Goal: Find contact information: Find contact information

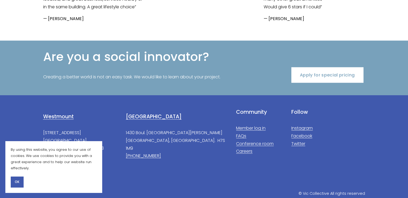
scroll to position [1088, 0]
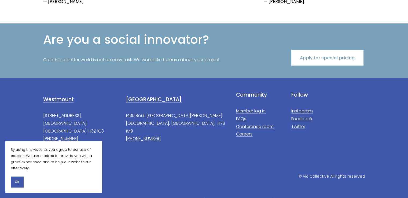
click at [15, 183] on span "OK" at bounding box center [17, 182] width 5 height 5
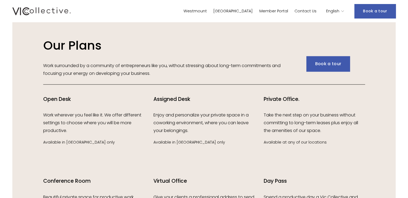
scroll to position [685, 0]
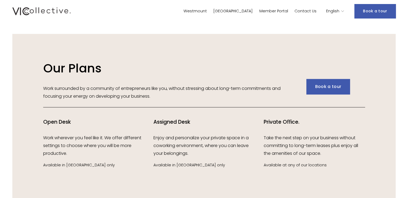
click at [312, 13] on link "Contact Us" at bounding box center [306, 11] width 22 height 8
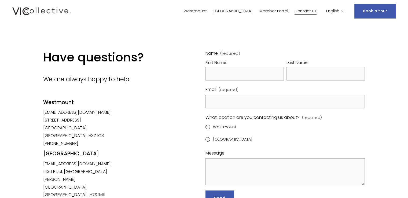
drag, startPoint x: 106, startPoint y: 165, endPoint x: 95, endPoint y: 162, distance: 11.5
click at [95, 162] on div "[GEOGRAPHIC_DATA]" at bounding box center [82, 158] width 78 height 17
drag, startPoint x: 40, startPoint y: 163, endPoint x: 62, endPoint y: 163, distance: 22.3
click at [62, 163] on div "Have questions? We are always happy to help. [GEOGRAPHIC_DATA] [EMAIL_ADDRESS][…" at bounding box center [204, 138] width 408 height 177
click at [75, 152] on h4 "[GEOGRAPHIC_DATA]" at bounding box center [82, 153] width 78 height 7
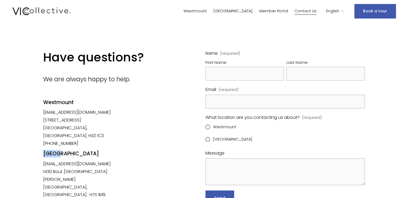
drag, startPoint x: 42, startPoint y: 162, endPoint x: 98, endPoint y: 166, distance: 56.2
click at [98, 166] on div "Have questions? We are always happy to help. [GEOGRAPHIC_DATA] [EMAIL_ADDRESS][…" at bounding box center [204, 138] width 408 height 177
click at [98, 166] on div "[GEOGRAPHIC_DATA]" at bounding box center [82, 158] width 78 height 17
click at [97, 165] on div "[GEOGRAPHIC_DATA]" at bounding box center [82, 158] width 78 height 17
drag, startPoint x: 97, startPoint y: 165, endPoint x: 84, endPoint y: 165, distance: 13.2
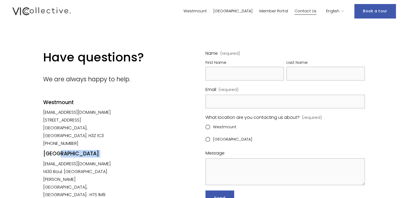
click at [84, 165] on div "[GEOGRAPHIC_DATA]" at bounding box center [82, 158] width 78 height 17
click at [95, 164] on div "[GEOGRAPHIC_DATA]" at bounding box center [82, 158] width 78 height 17
click at [38, 162] on div "Have questions? We are always happy to help. [GEOGRAPHIC_DATA] [EMAIL_ADDRESS][…" at bounding box center [204, 138] width 408 height 177
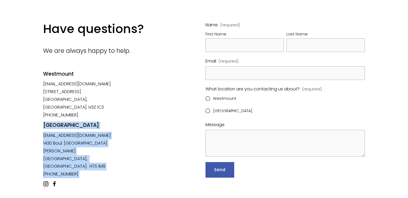
scroll to position [79, 0]
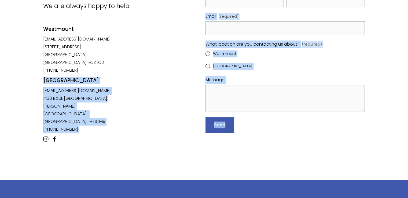
drag, startPoint x: 44, startPoint y: 151, endPoint x: 84, endPoint y: 199, distance: 62.7
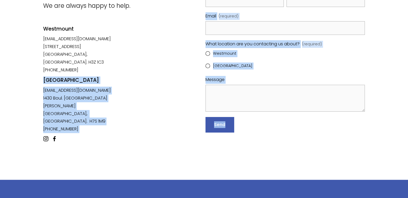
click at [84, 198] on html "0 Skip to Content" at bounding box center [204, 112] width 408 height 373
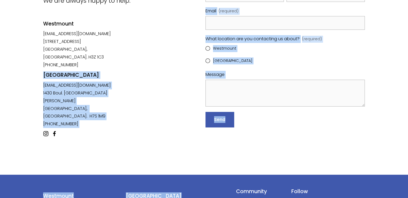
click at [90, 114] on div "[EMAIL_ADDRESS][DOMAIN_NAME] 1430 Boul. [GEOGRAPHIC_DATA][PERSON_NAME], [GEOGRA…" at bounding box center [82, 105] width 78 height 46
click at [95, 109] on p "[EMAIL_ADDRESS][DOMAIN_NAME] 1430 Boul. [GEOGRAPHIC_DATA][PERSON_NAME], [GEOGRA…" at bounding box center [82, 105] width 78 height 46
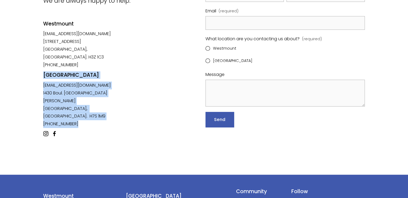
drag, startPoint x: 42, startPoint y: 72, endPoint x: 81, endPoint y: 106, distance: 51.4
click at [81, 106] on div "Have questions? We are always happy to help. [GEOGRAPHIC_DATA] [EMAIL_ADDRESS][…" at bounding box center [204, 59] width 408 height 177
copy div "Laval [EMAIL_ADDRESS][DOMAIN_NAME] 1430 Boul. [GEOGRAPHIC_DATA][PERSON_NAME], […"
